Goal: Transaction & Acquisition: Purchase product/service

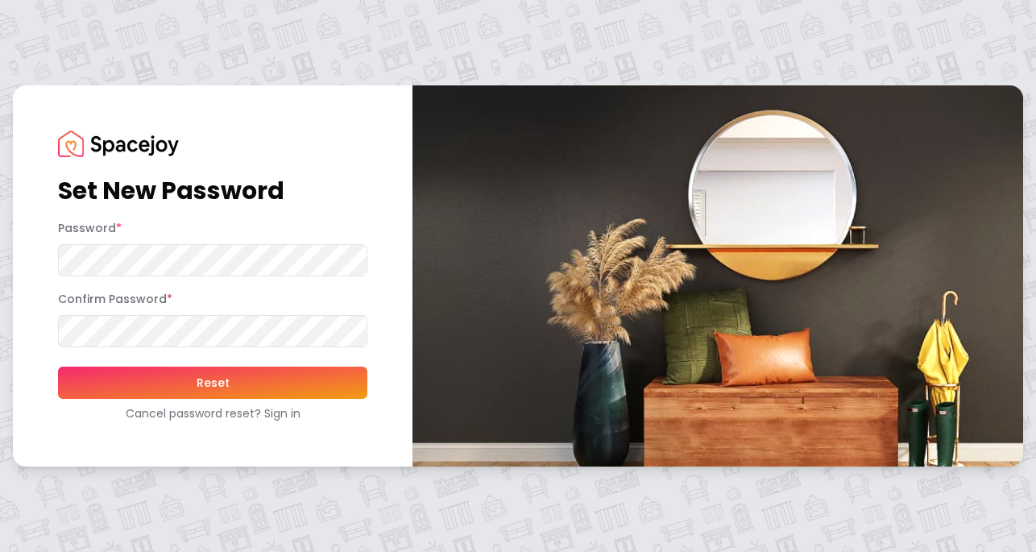
click at [199, 397] on button "Reset" at bounding box center [212, 382] width 309 height 32
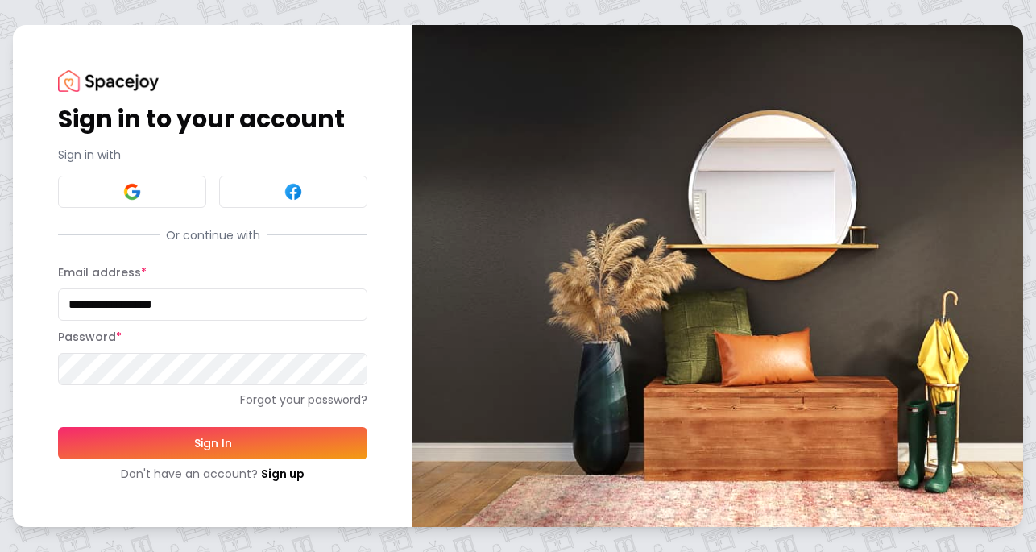
type input "**********"
click at [230, 428] on button "Sign In" at bounding box center [212, 443] width 309 height 32
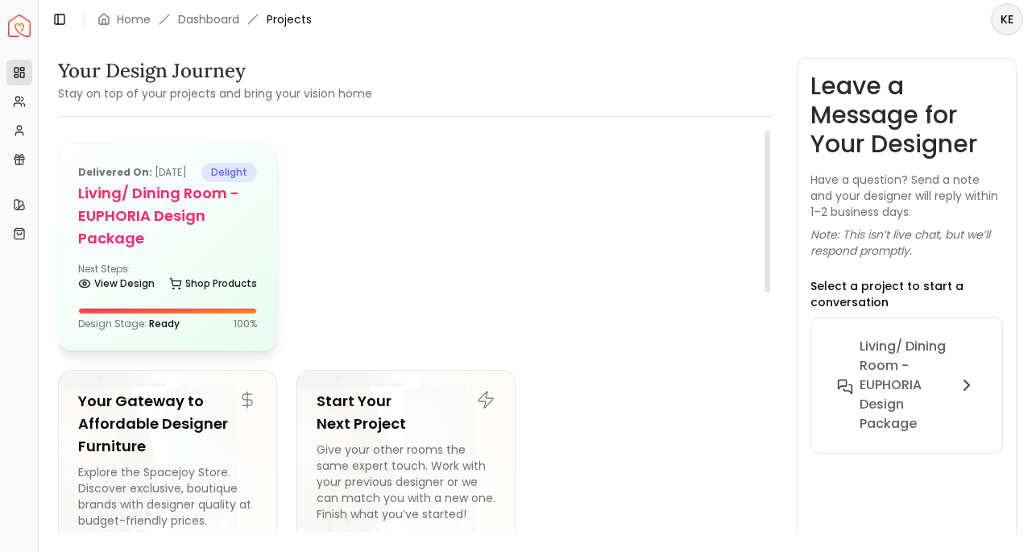
click at [220, 226] on h5 "Living/ Dining Room - EUPHORIA Design Package" at bounding box center [167, 216] width 179 height 68
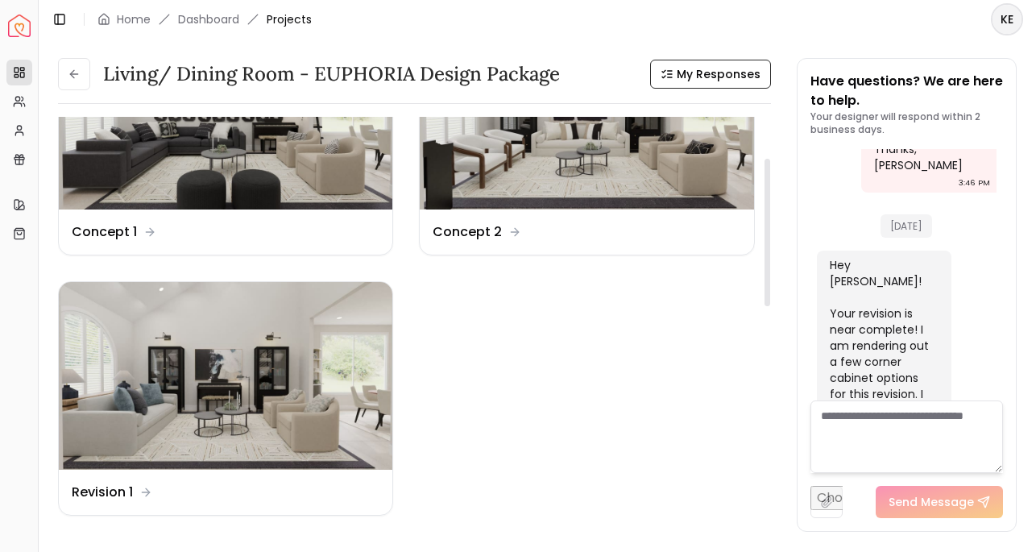
scroll to position [112, 0]
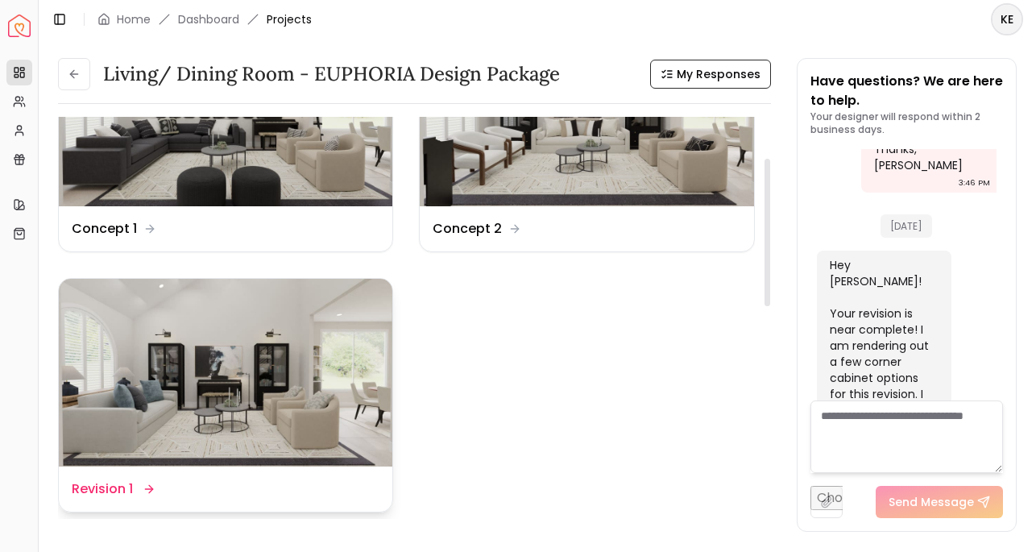
click at [349, 371] on img at bounding box center [225, 373] width 333 height 188
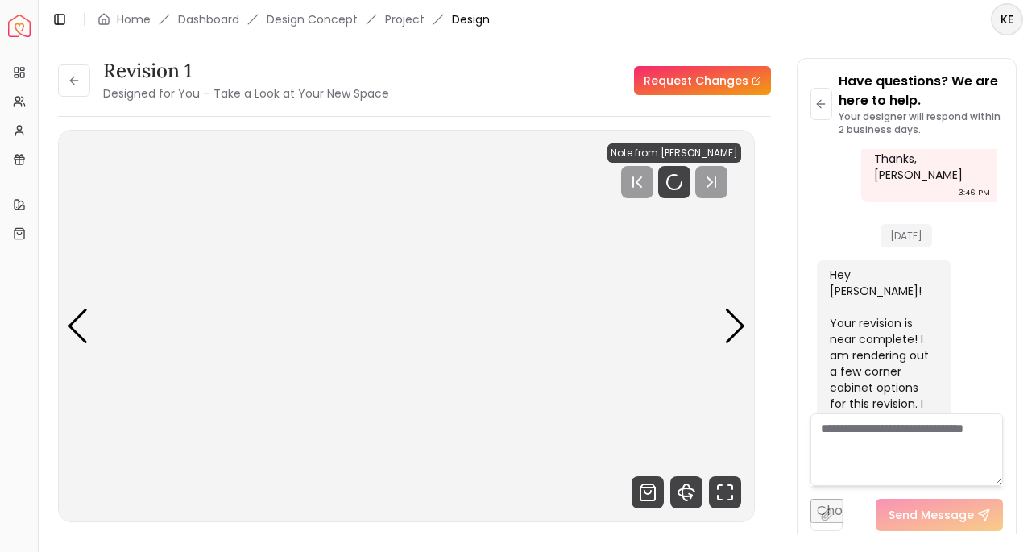
scroll to position [3800, 0]
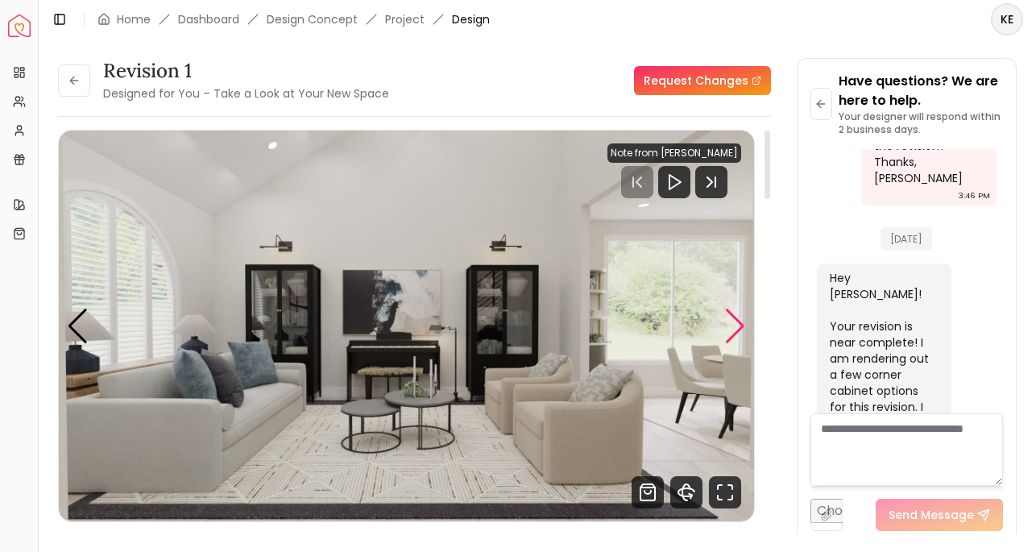
click at [738, 328] on div "Next slide" at bounding box center [735, 325] width 22 height 35
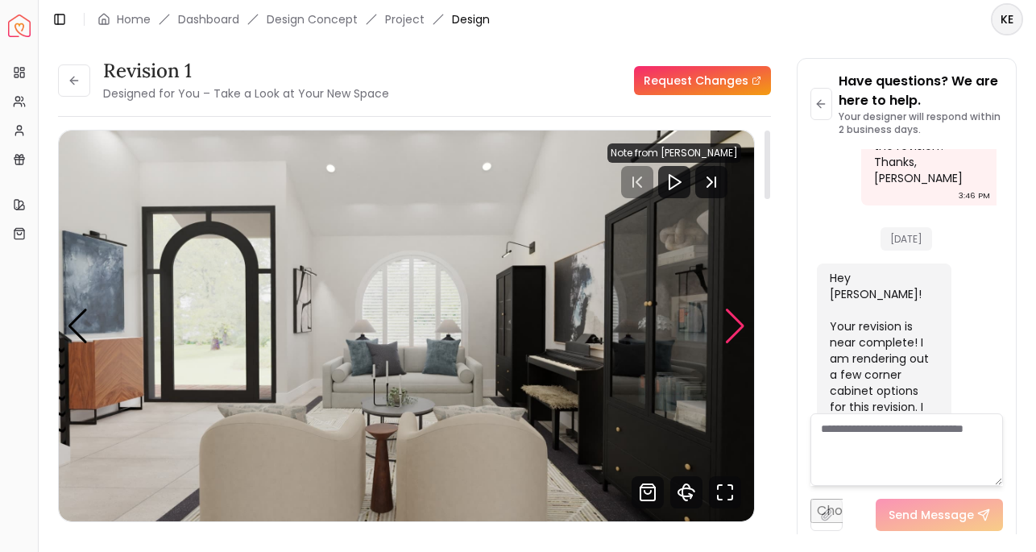
click at [738, 328] on div "Next slide" at bounding box center [735, 325] width 22 height 35
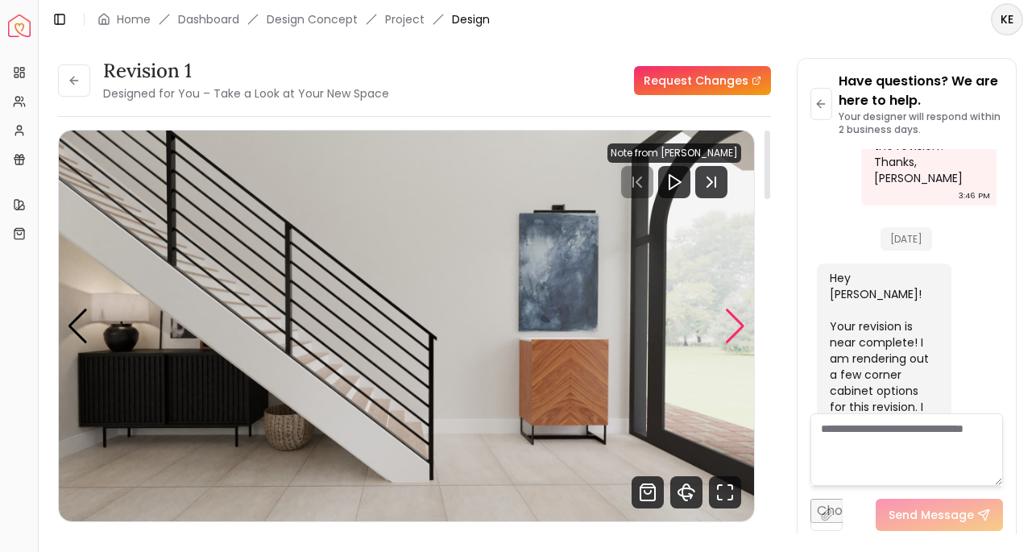
click at [738, 328] on div "Next slide" at bounding box center [735, 325] width 22 height 35
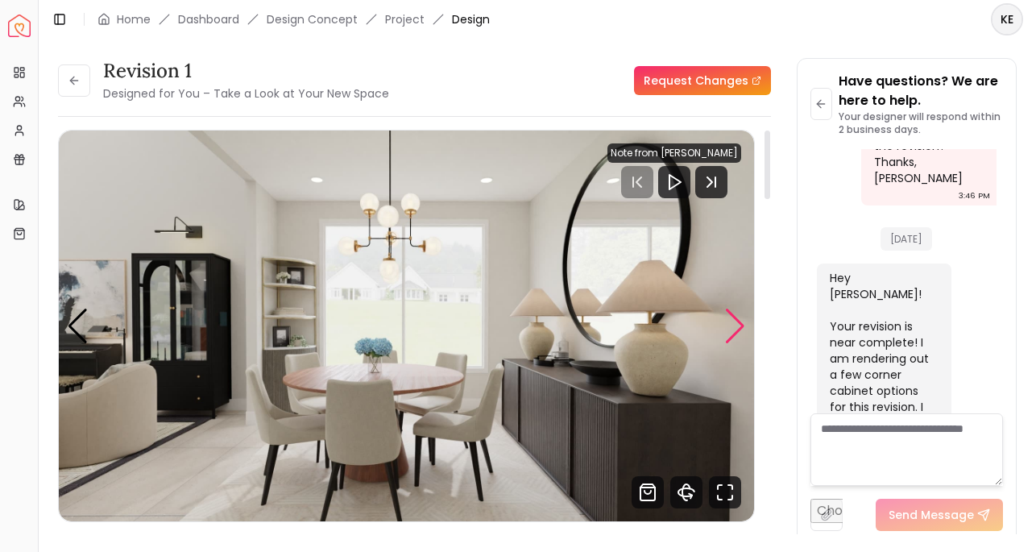
click at [738, 325] on div "Next slide" at bounding box center [735, 325] width 22 height 35
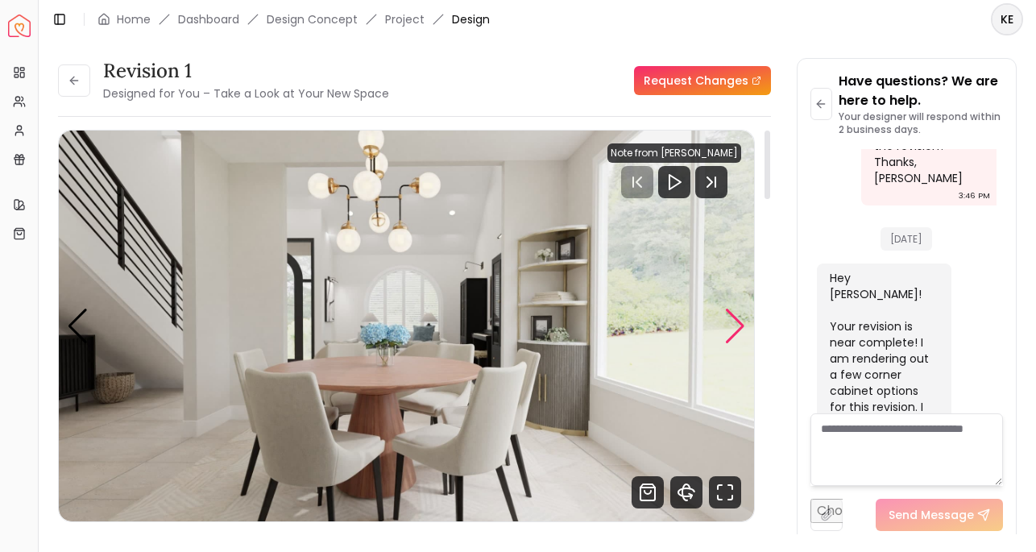
click at [738, 325] on div "Next slide" at bounding box center [735, 325] width 22 height 35
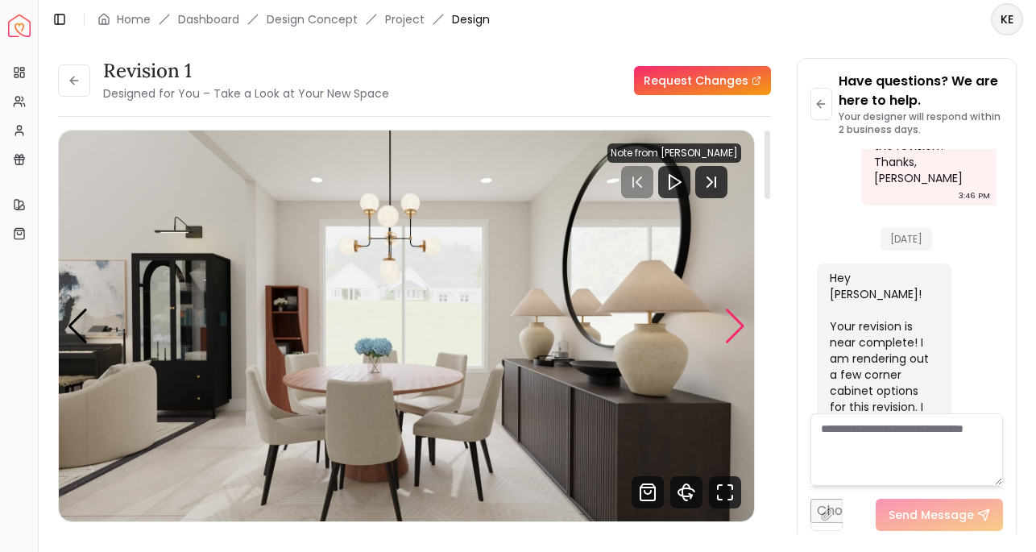
click at [738, 325] on div "Next slide" at bounding box center [735, 325] width 22 height 35
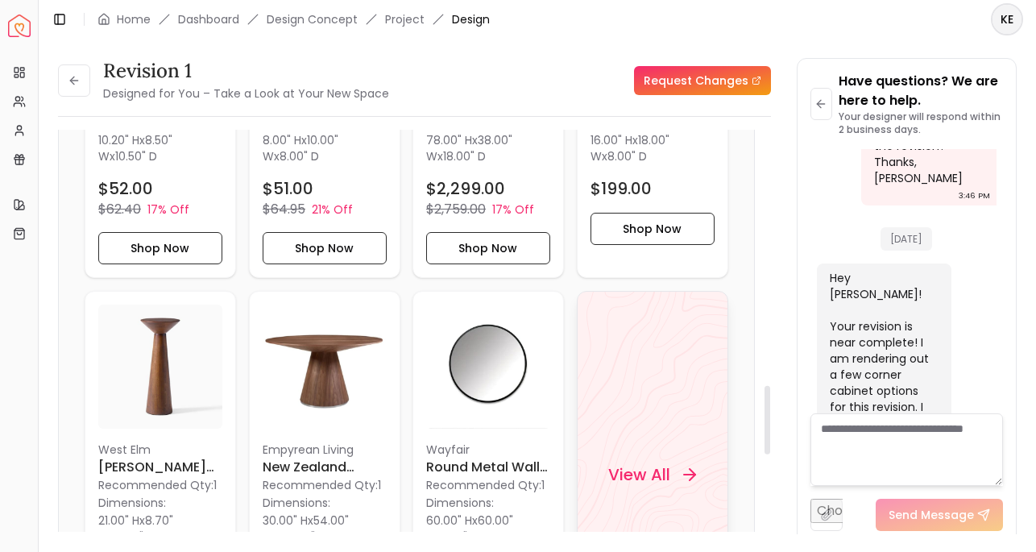
scroll to position [1518, 0]
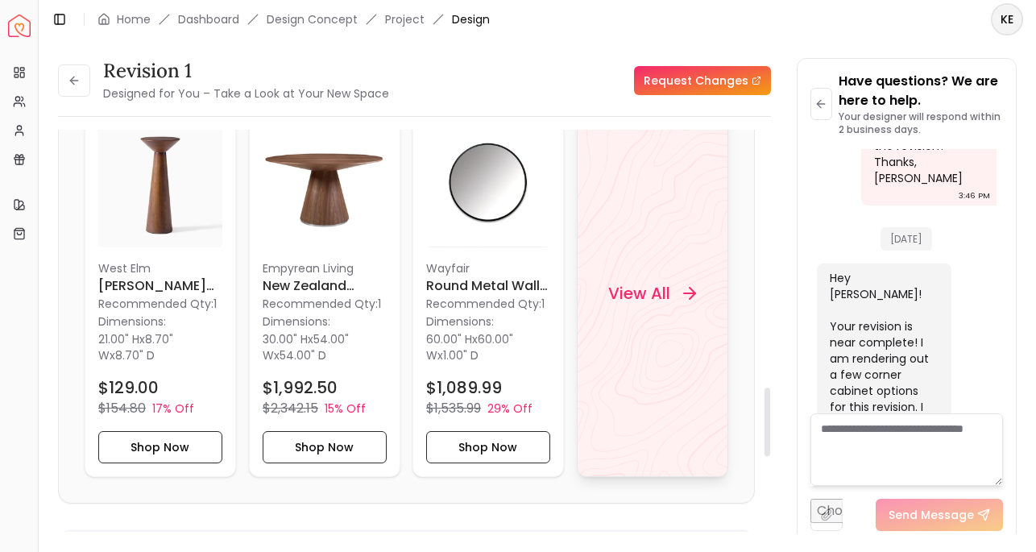
click at [668, 291] on h4 "View All" at bounding box center [639, 293] width 62 height 23
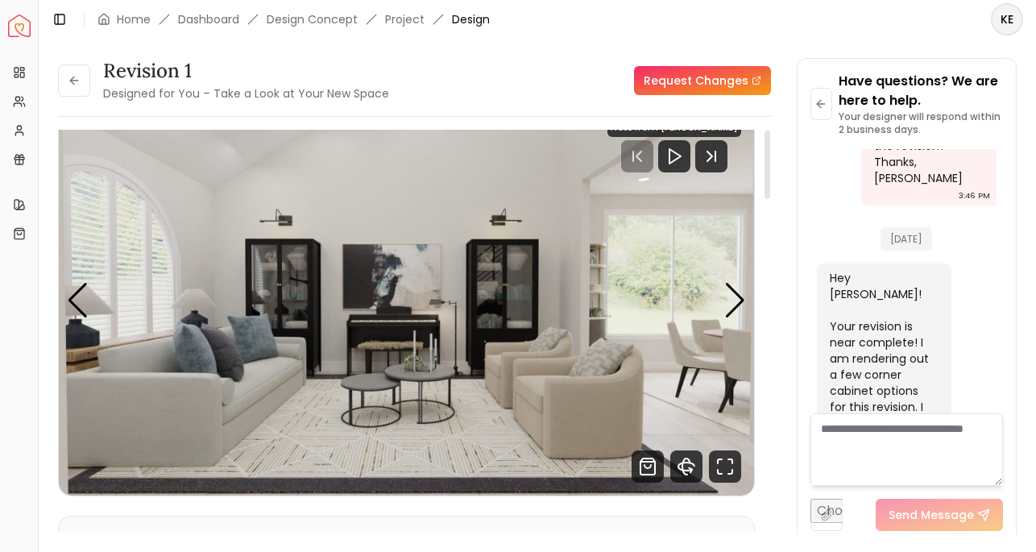
scroll to position [0, 0]
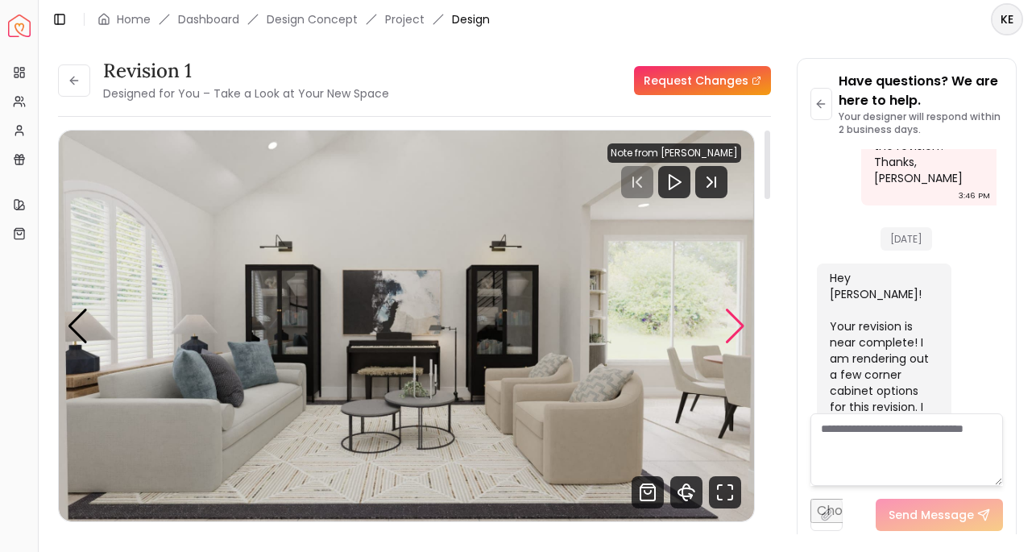
click at [739, 325] on div "Next slide" at bounding box center [735, 325] width 22 height 35
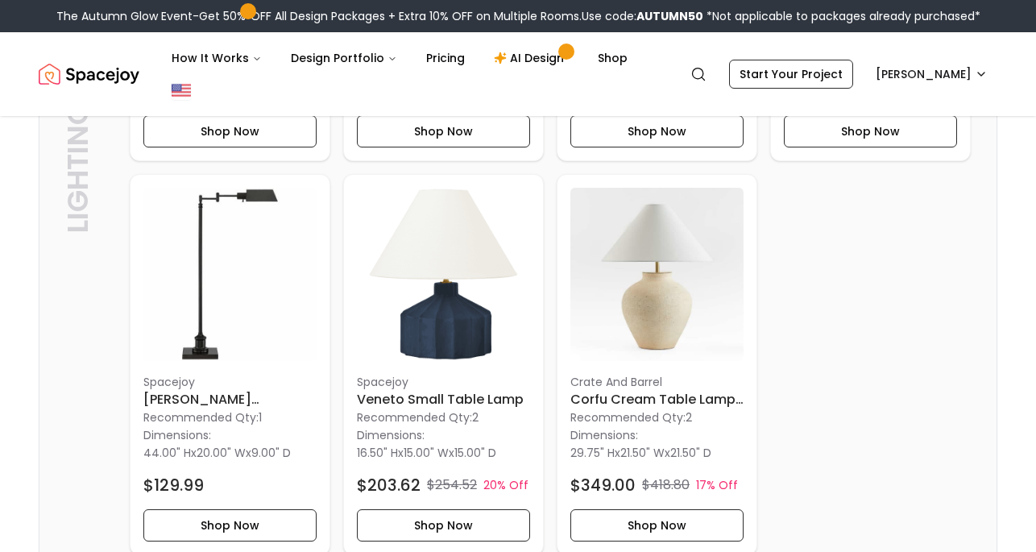
scroll to position [3775, 0]
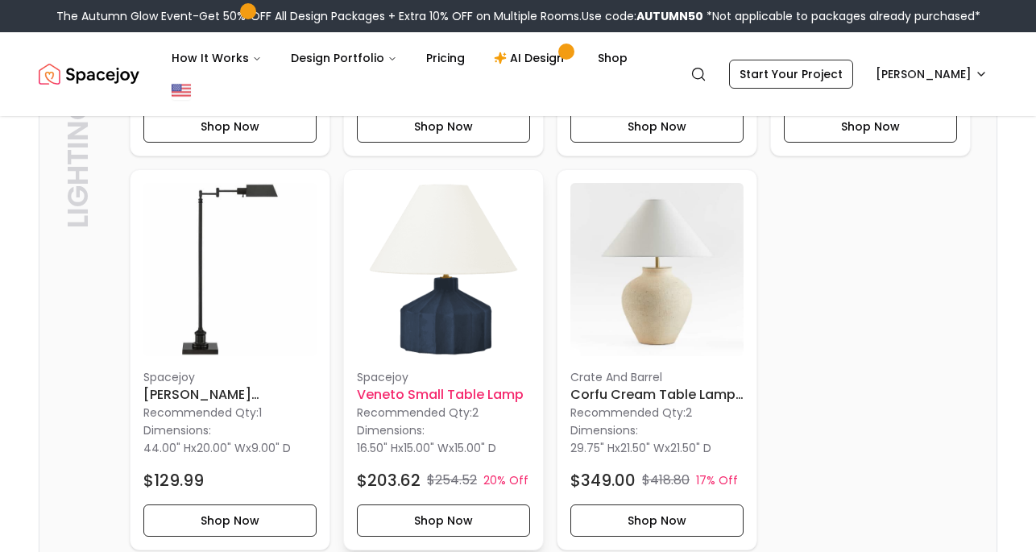
click at [496, 263] on img at bounding box center [443, 269] width 173 height 173
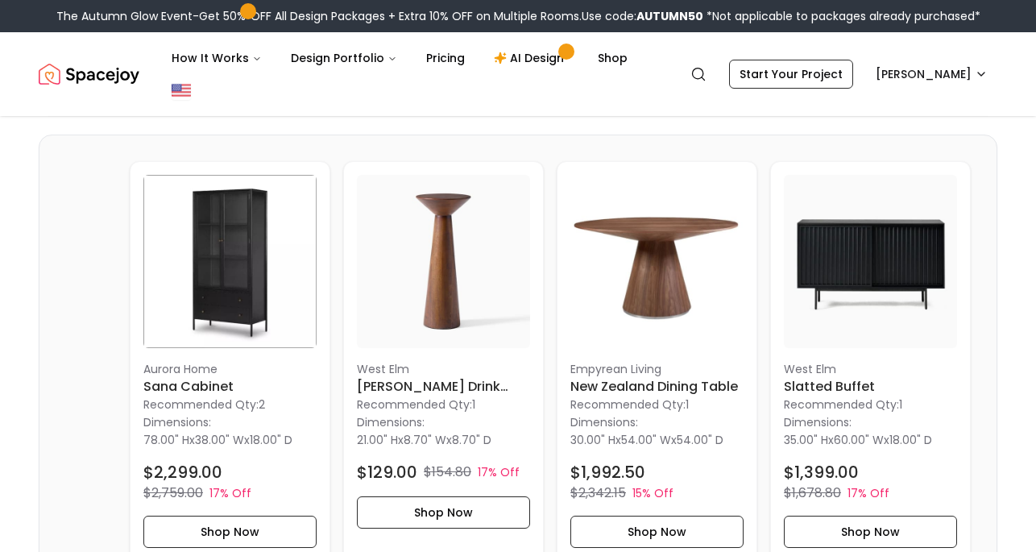
scroll to position [2049, 0]
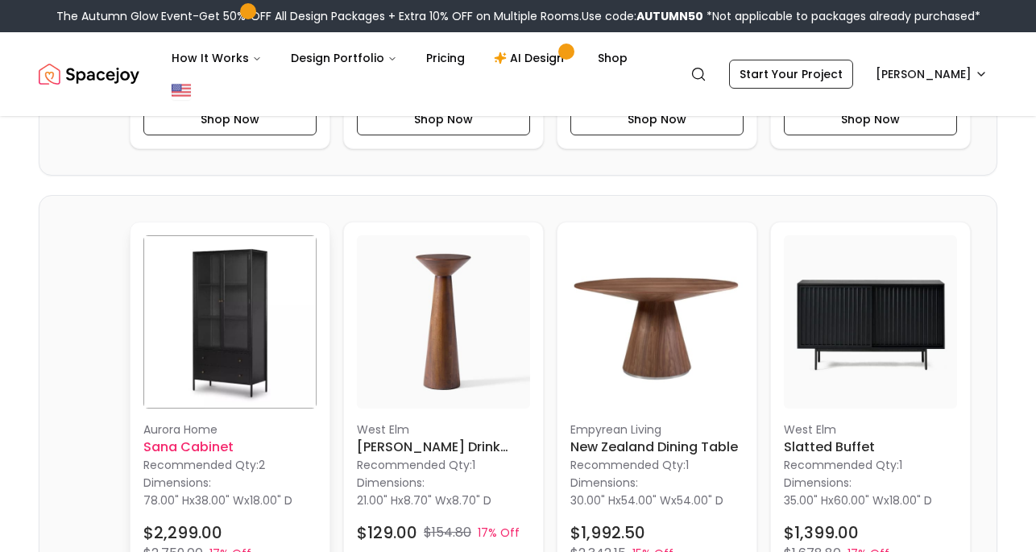
click at [222, 301] on img at bounding box center [229, 321] width 173 height 173
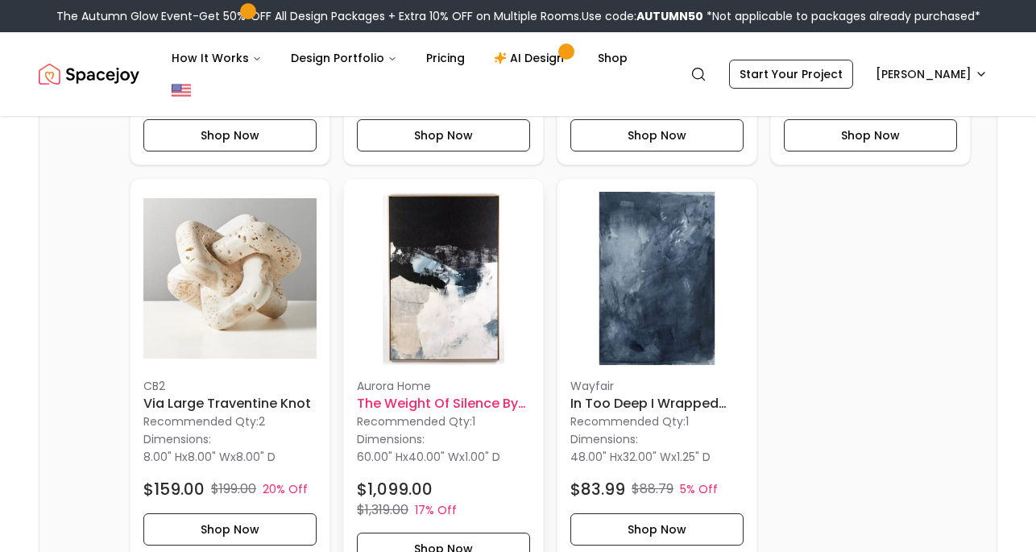
scroll to position [1231, 0]
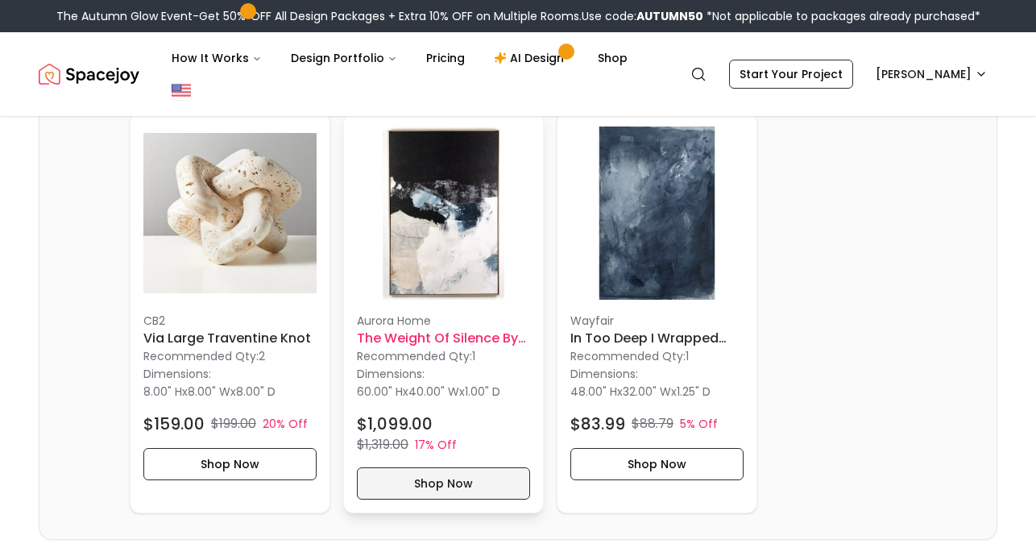
click at [433, 467] on button "Shop Now" at bounding box center [443, 483] width 173 height 32
